Goal: Transaction & Acquisition: Book appointment/travel/reservation

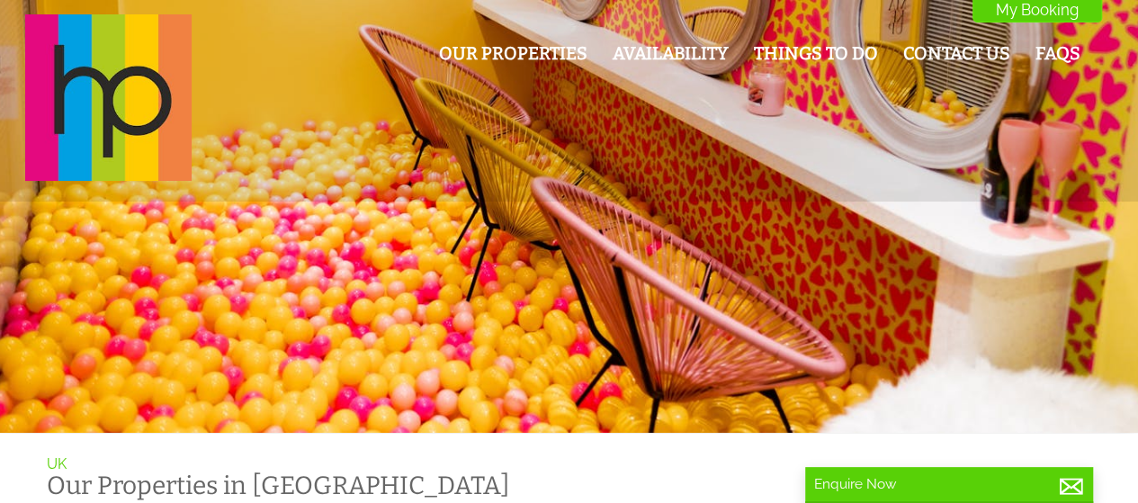
scroll to position [0, 16]
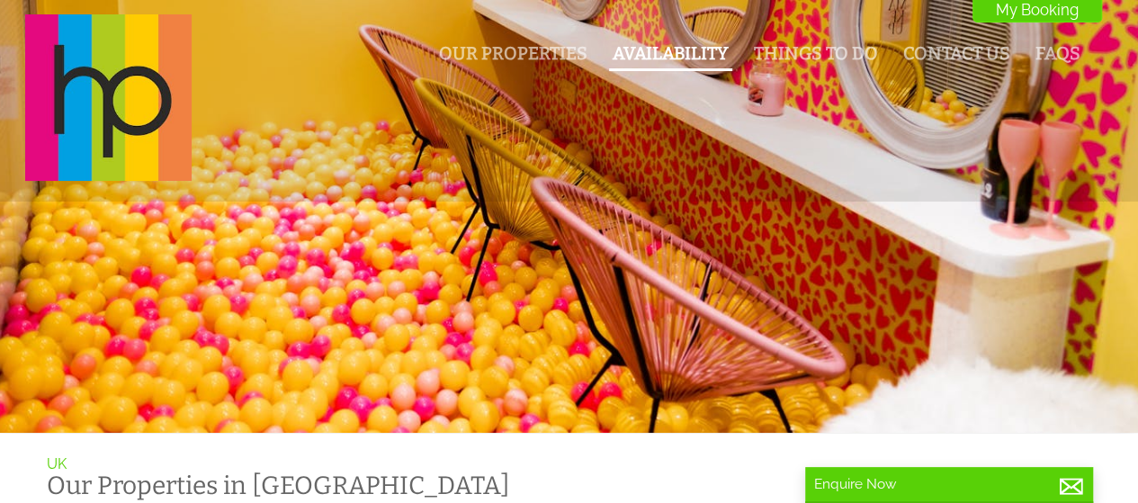
click at [678, 49] on link "Availability" at bounding box center [671, 53] width 116 height 21
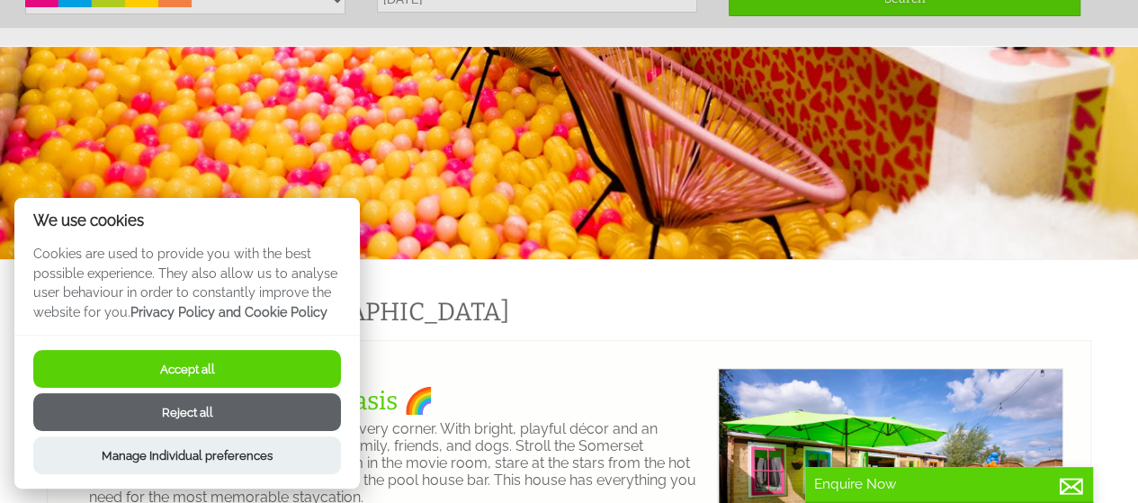
scroll to position [155, 0]
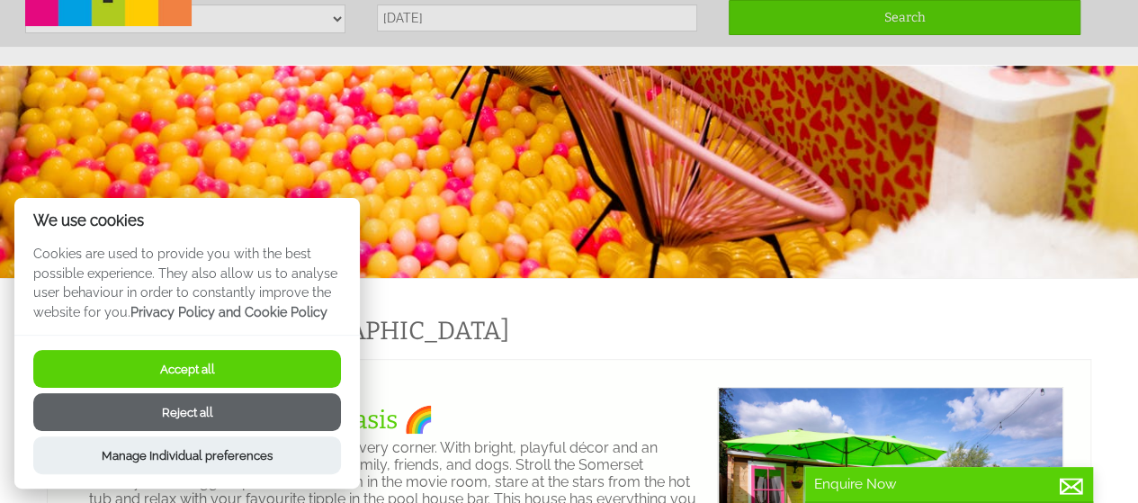
click at [180, 410] on button "Reject all" at bounding box center [187, 412] width 308 height 38
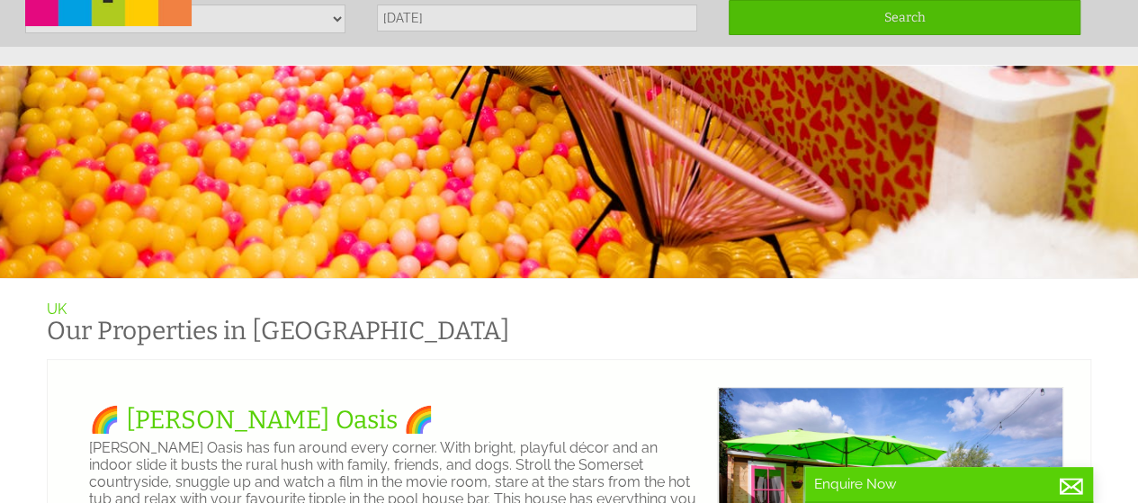
scroll to position [0, 0]
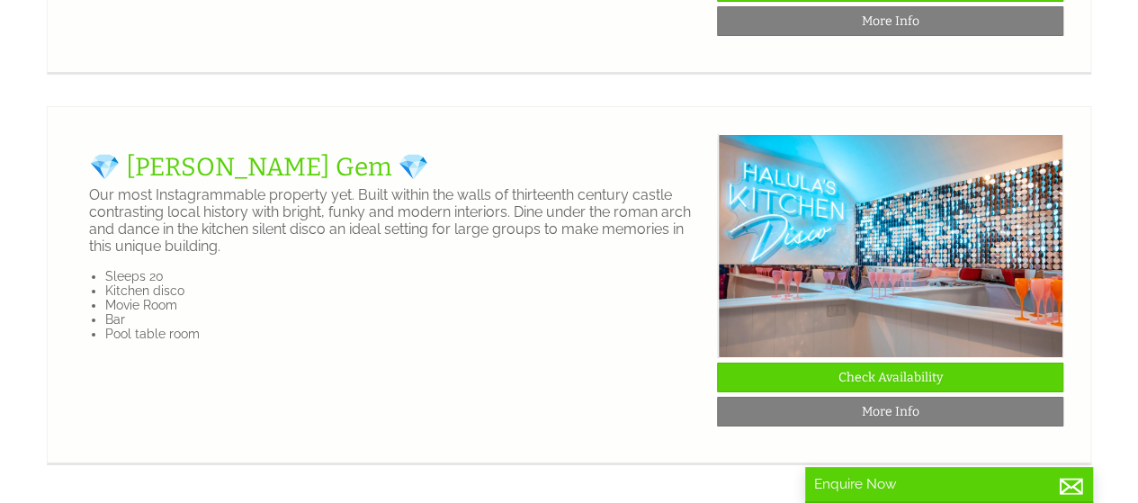
scroll to position [3173, 0]
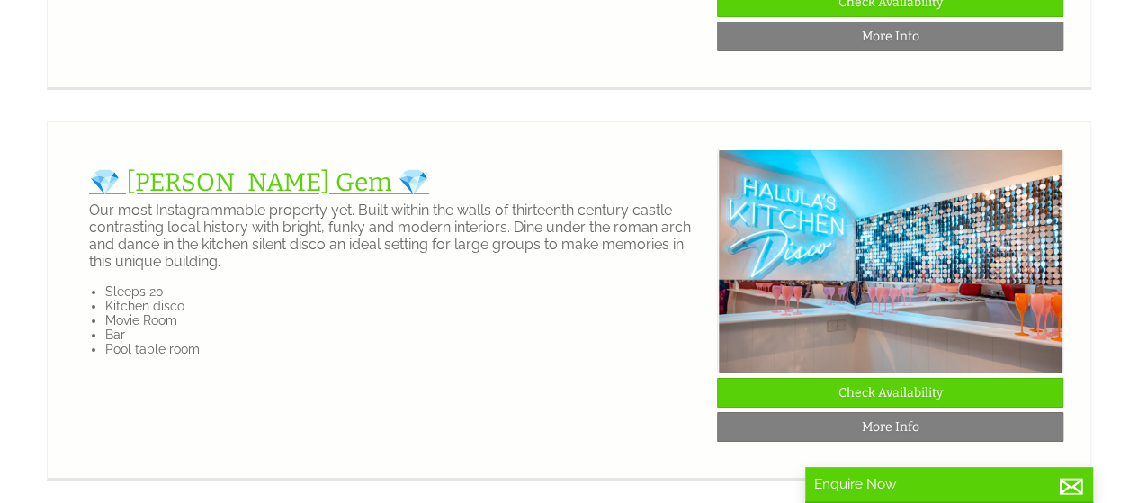
click at [220, 197] on link "💎 [PERSON_NAME] Gem 💎" at bounding box center [259, 182] width 340 height 30
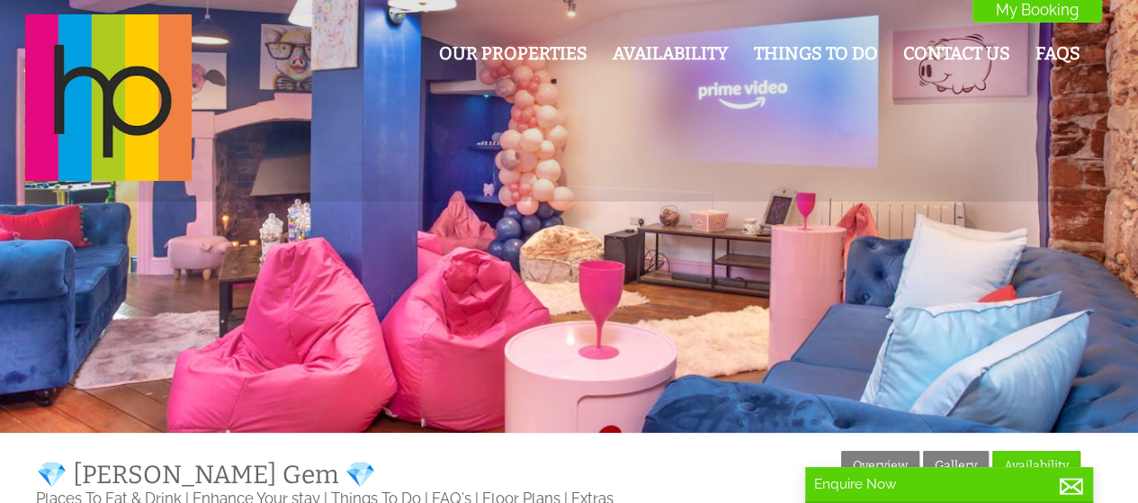
click at [220, 262] on div at bounding box center [569, 216] width 1138 height 433
click at [650, 46] on link "Availability" at bounding box center [671, 53] width 116 height 21
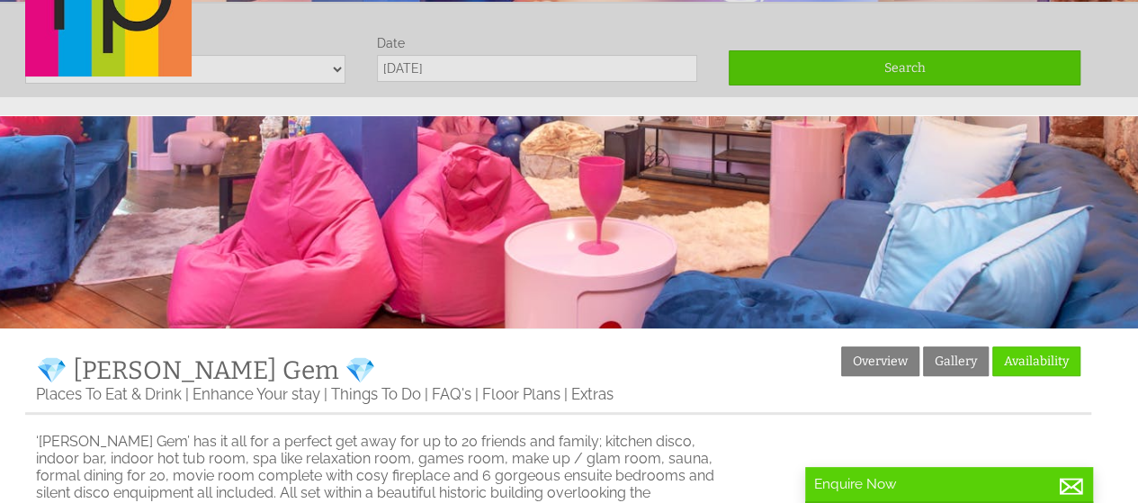
scroll to position [106, 0]
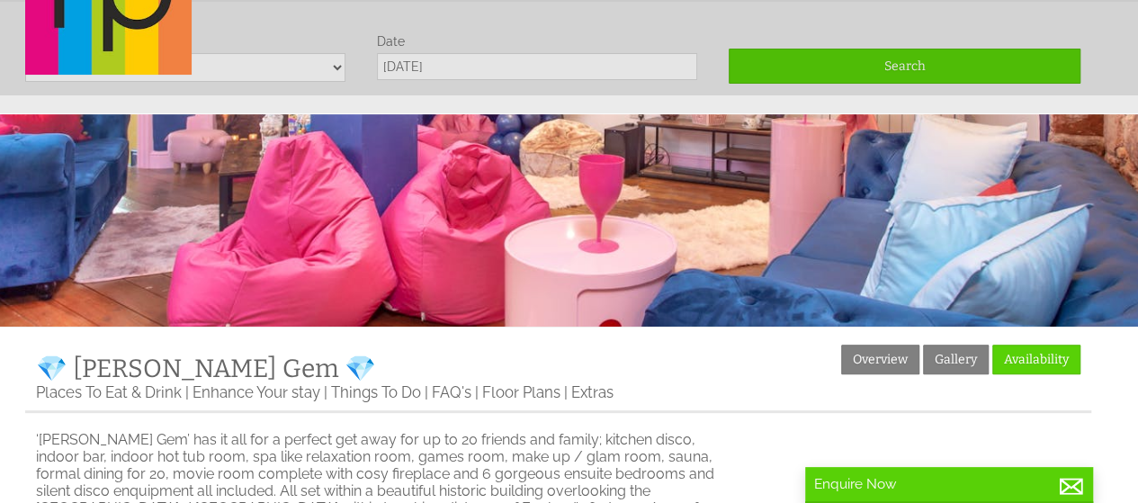
click at [1042, 373] on link "Availability" at bounding box center [1036, 360] width 88 height 30
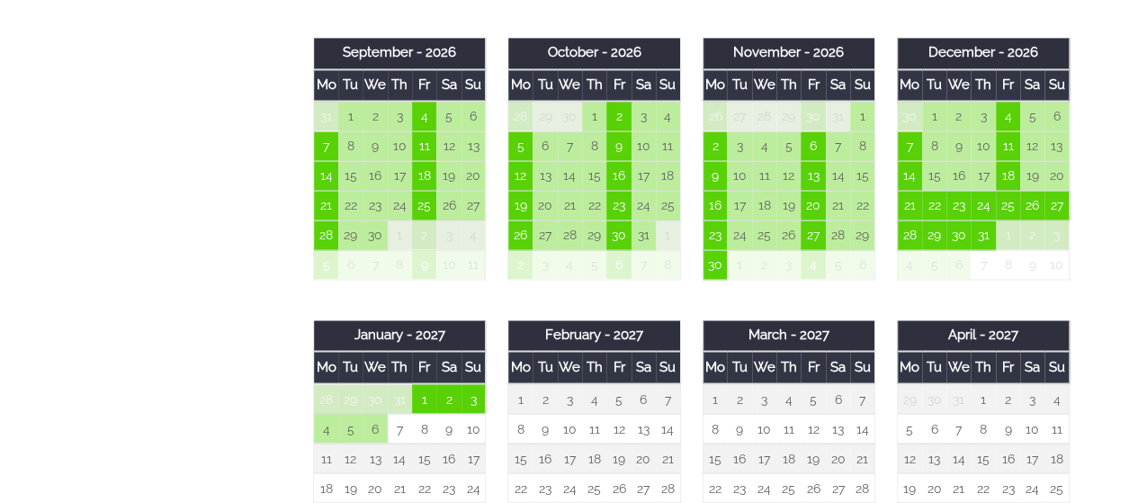
scroll to position [1382, 0]
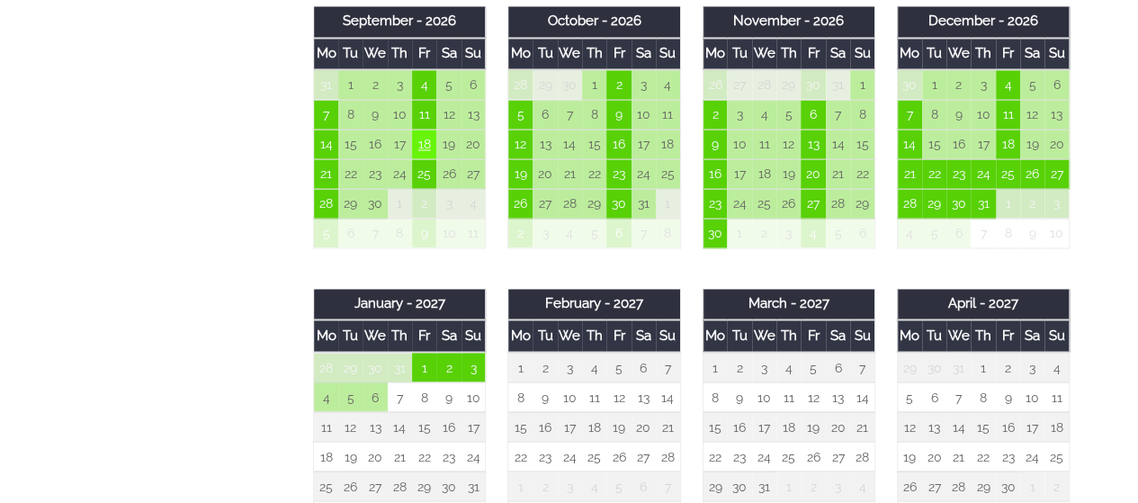
click at [423, 143] on td "18" at bounding box center [424, 145] width 24 height 30
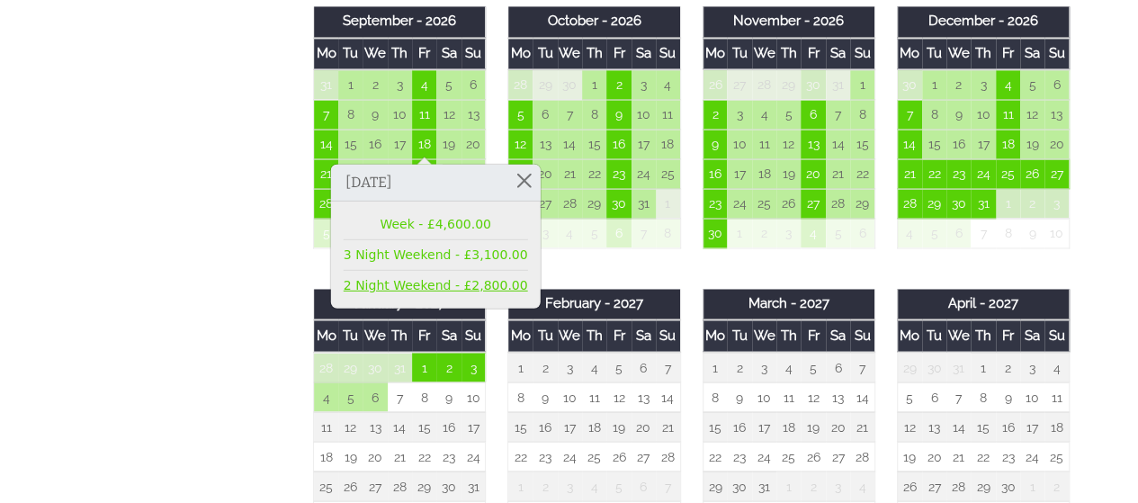
click at [450, 282] on link "2 Night Weekend - £2,800.00" at bounding box center [436, 284] width 184 height 19
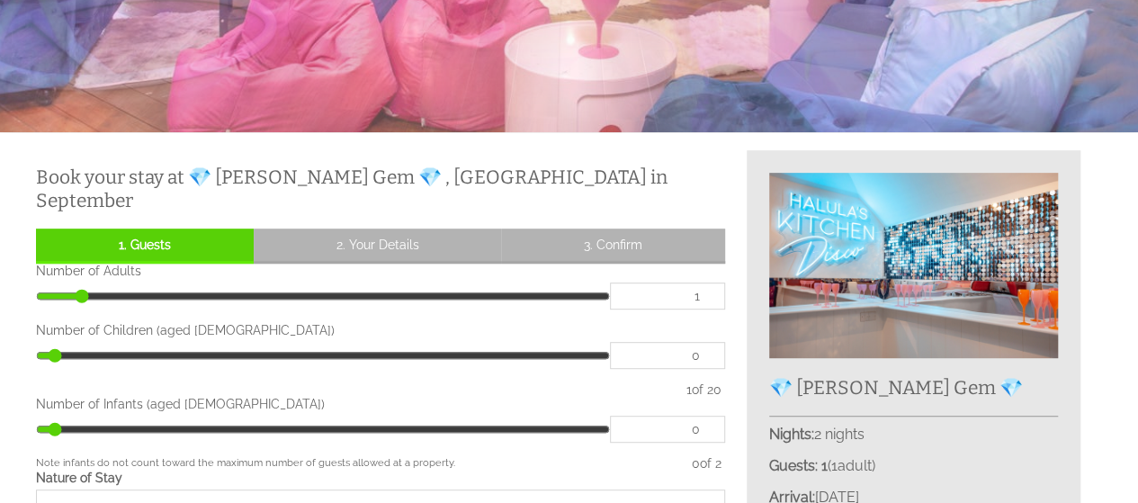
scroll to position [310, 0]
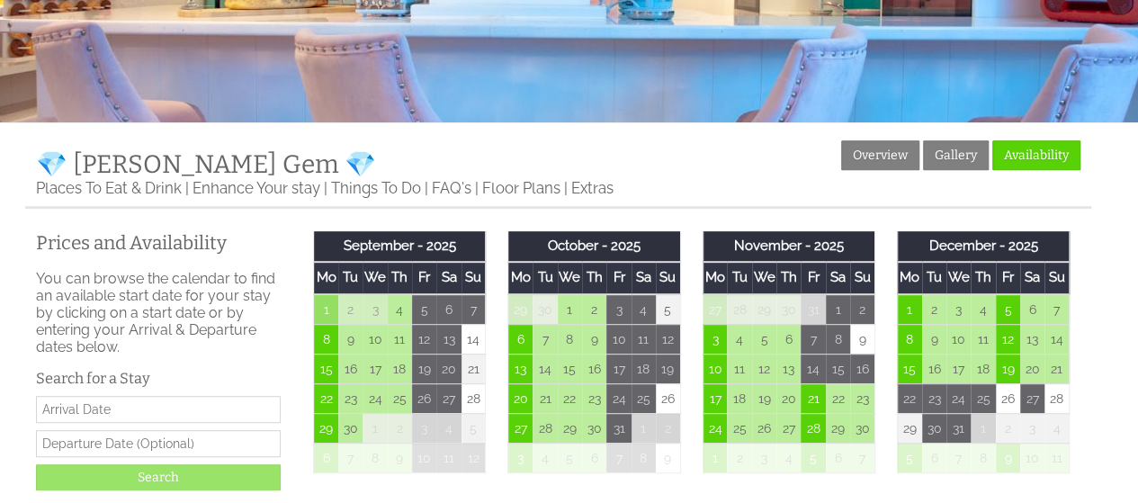
scroll to position [1382, 0]
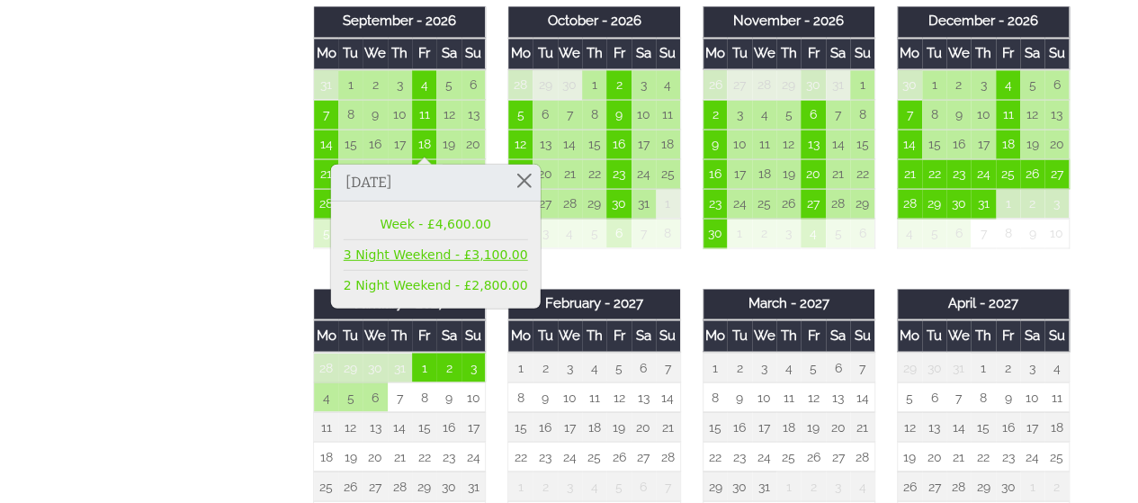
click at [380, 253] on link "3 Night Weekend - £3,100.00" at bounding box center [436, 254] width 184 height 19
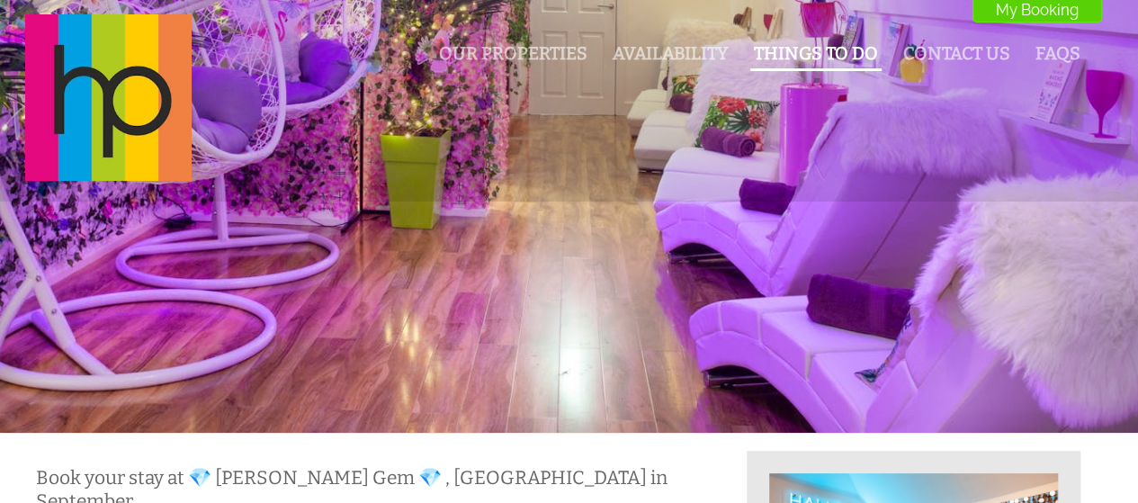
click at [826, 52] on link "Things To Do" at bounding box center [816, 53] width 124 height 21
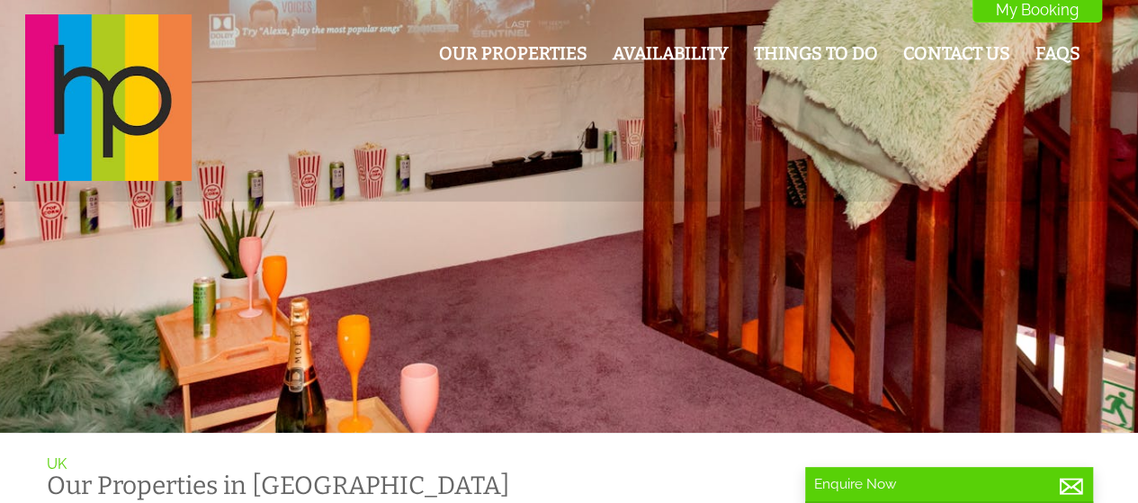
scroll to position [0, 16]
click at [522, 53] on link "Our Properties" at bounding box center [513, 53] width 148 height 21
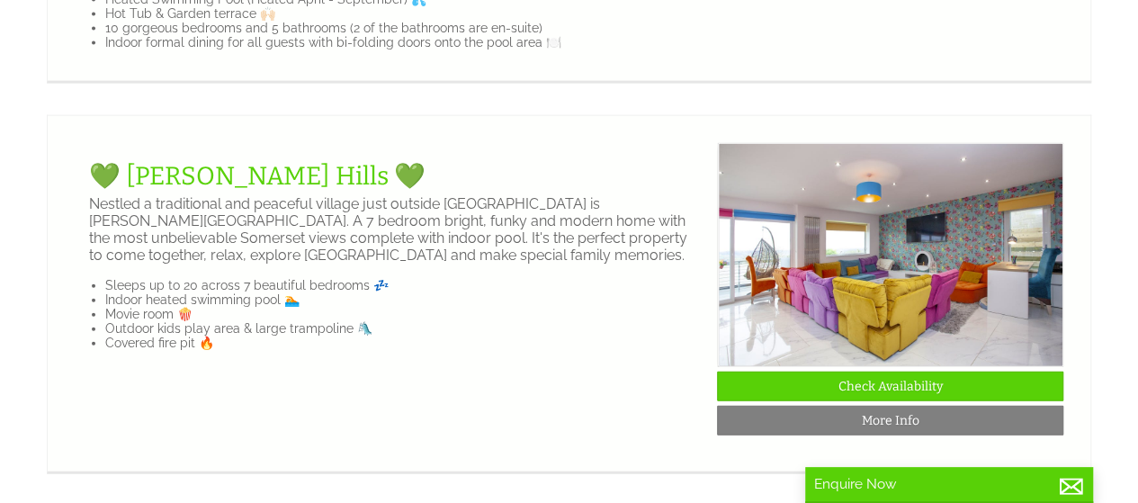
scroll to position [2043, 0]
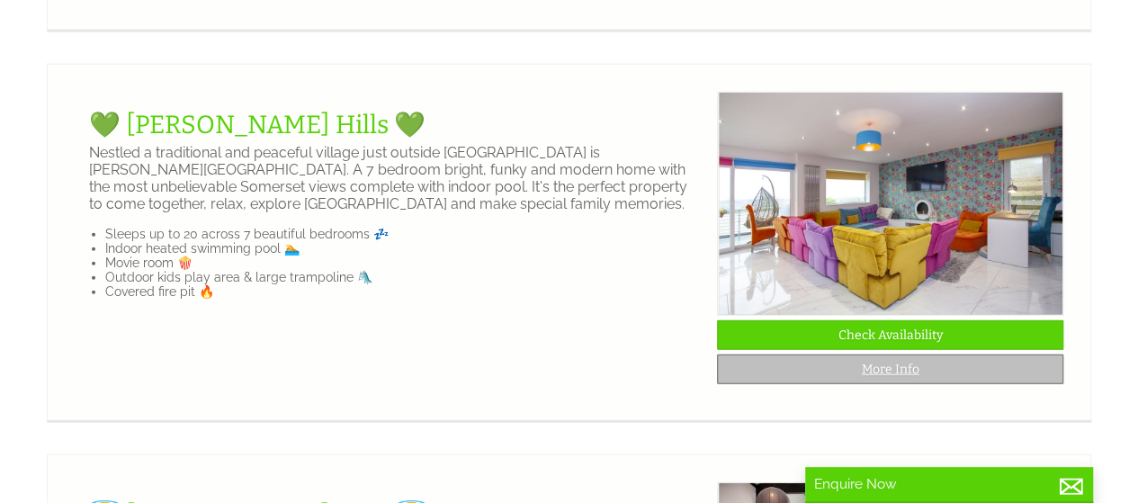
click at [911, 384] on link "More Info" at bounding box center [890, 370] width 346 height 30
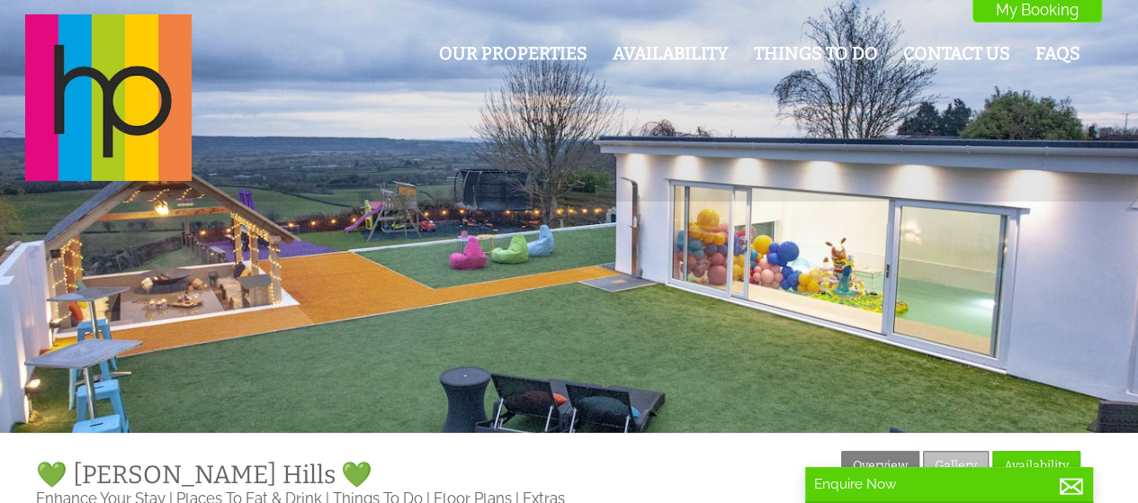
click at [945, 454] on link "Gallery" at bounding box center [956, 466] width 66 height 30
